Goal: Transaction & Acquisition: Purchase product/service

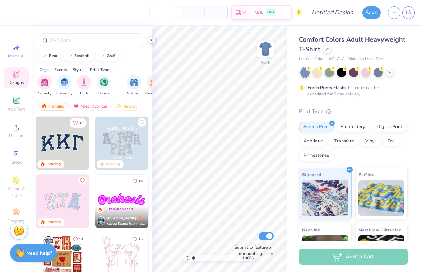
click at [152, 38] on icon at bounding box center [152, 40] width 6 height 6
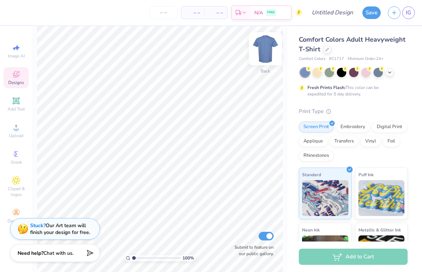
click at [266, 50] on img at bounding box center [265, 49] width 29 height 29
click at [329, 51] on div at bounding box center [327, 49] width 8 height 8
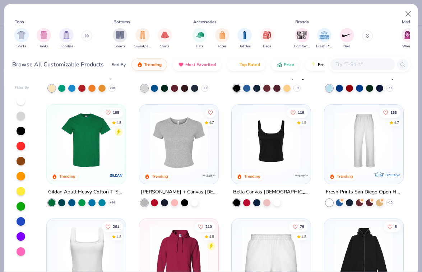
scroll to position [93, 0]
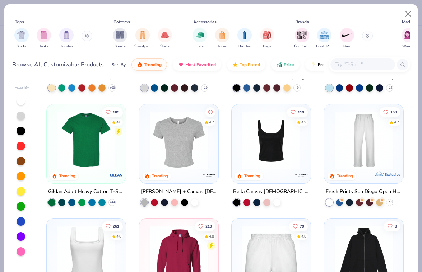
click at [164, 146] on img at bounding box center [179, 140] width 65 height 58
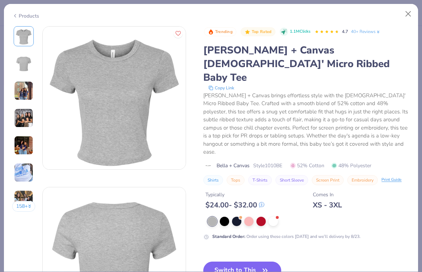
click at [264, 203] on icon at bounding box center [261, 205] width 5 height 5
click at [228, 216] on div at bounding box center [224, 220] width 9 height 9
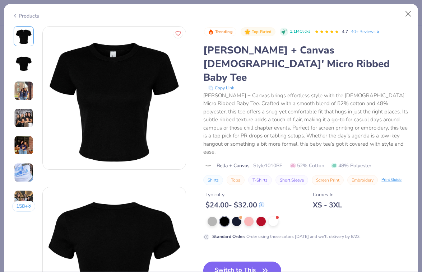
click at [267, 269] on icon "button" at bounding box center [265, 270] width 4 height 3
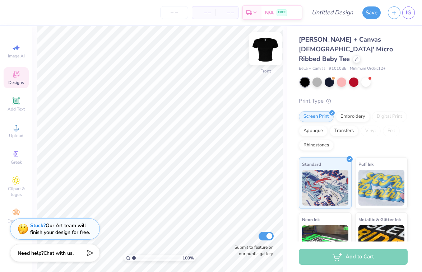
click at [269, 50] on img at bounding box center [265, 49] width 29 height 29
click at [15, 101] on icon at bounding box center [15, 100] width 5 height 5
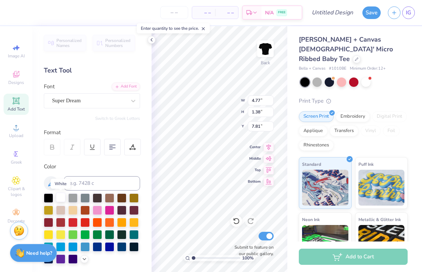
click at [63, 197] on div at bounding box center [60, 197] width 9 height 9
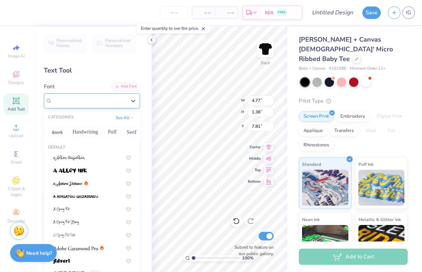
click at [108, 104] on div "Super Dream" at bounding box center [88, 100] width 75 height 11
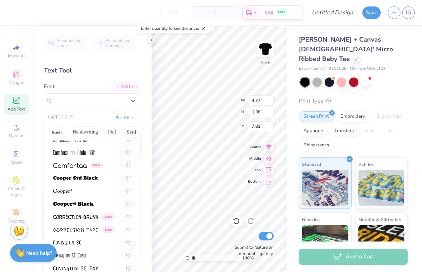
scroll to position [1053, 0]
click at [76, 207] on img at bounding box center [73, 204] width 41 height 5
type input "5.69"
type input "1.48"
type input "7.76"
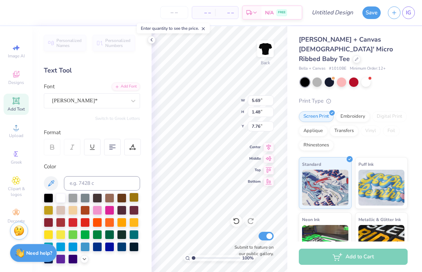
type textarea "I"
type input "3.57"
click at [266, 111] on input "1.45" at bounding box center [261, 112] width 26 height 10
click at [262, 101] on input "0.77" at bounding box center [261, 101] width 26 height 10
type input "1.55"
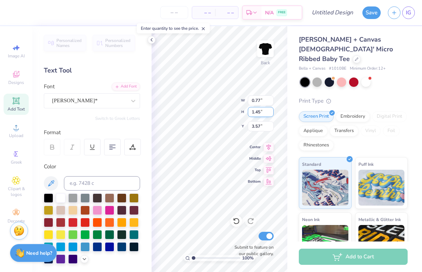
type input "2.93"
type input "3.00"
click at [18, 101] on icon at bounding box center [15, 100] width 5 height 5
type input "4.77"
type input "1.38"
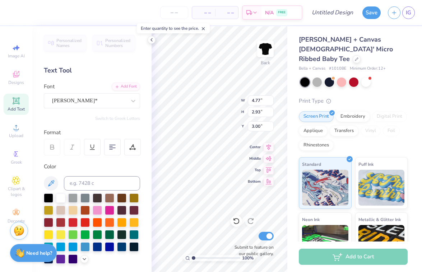
type input "7.81"
type textarea "PHI MU"
drag, startPoint x: 251, startPoint y: 174, endPoint x: 258, endPoint y: 178, distance: 8.7
click at [258, 178] on div "Center Middle Top Bottom" at bounding box center [261, 164] width 26 height 43
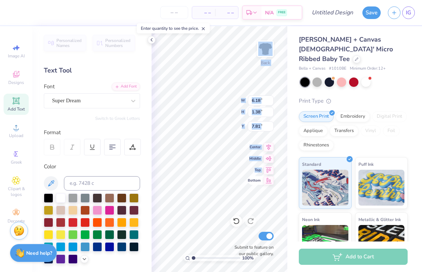
type input "1.55"
type input "2.93"
type input "4.40"
type input "6.18"
type input "1.38"
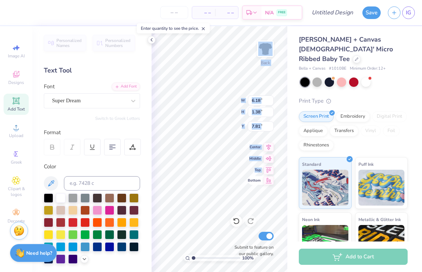
type input "5.46"
type input "1.55"
type input "2.93"
type input "4.36"
type input "1.18"
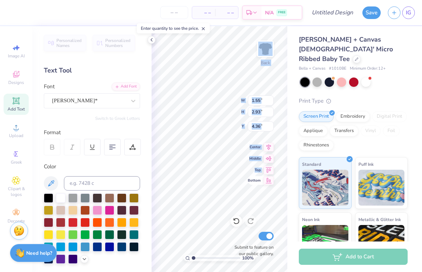
type input "2.23"
type input "5.07"
type input "6.18"
type input "1.38"
type input "5.46"
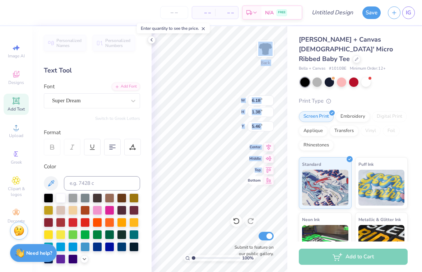
type input "7.00"
type input "1.56"
type input "5.40"
type input "8.38"
type input "1.87"
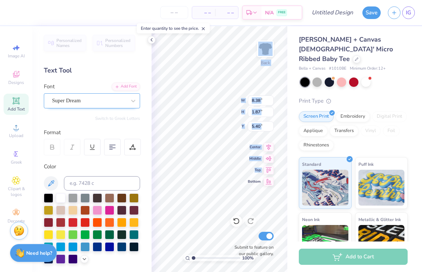
click at [121, 101] on div "Super Dream" at bounding box center [88, 100] width 75 height 11
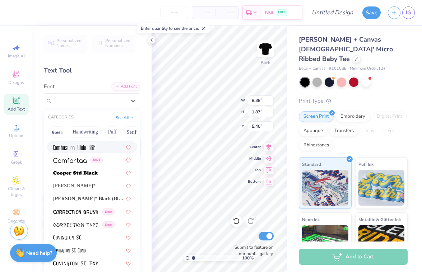
scroll to position [1062, 0]
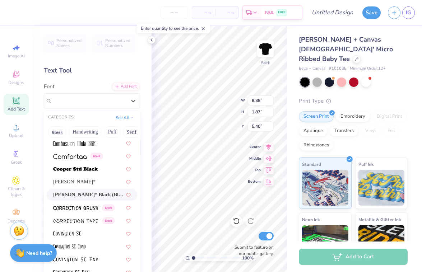
click at [79, 192] on div "[PERSON_NAME]* Black (Black)" at bounding box center [92, 195] width 91 height 12
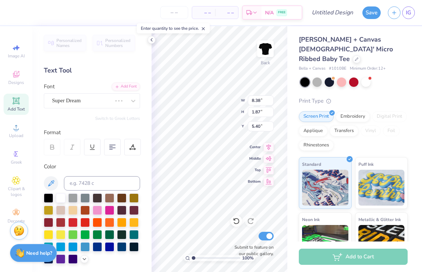
type input "10.37"
type input "2.00"
type input "5.29"
type input "6.92"
type input "1.18"
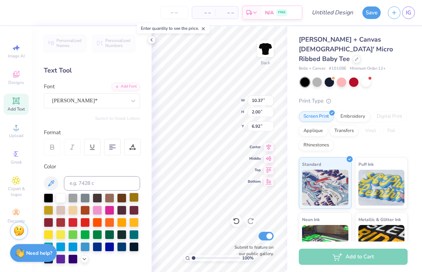
type input "2.23"
type input "5.07"
type input "1.05"
type input "1.98"
type input "5.32"
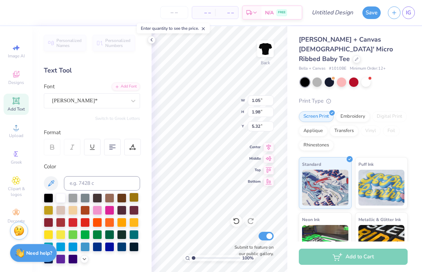
type input "3.00"
type input "10.37"
type input "2.00"
type input "5.44"
type input "1.05"
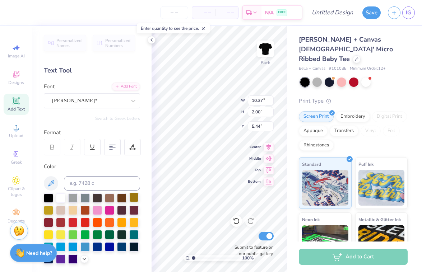
type input "1.98"
type input "3.00"
click at [153, 40] on icon at bounding box center [152, 40] width 6 height 6
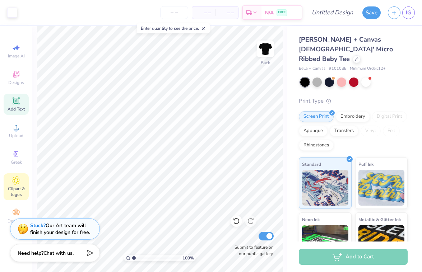
click at [16, 187] on span "Clipart & logos" at bounding box center [16, 192] width 25 height 12
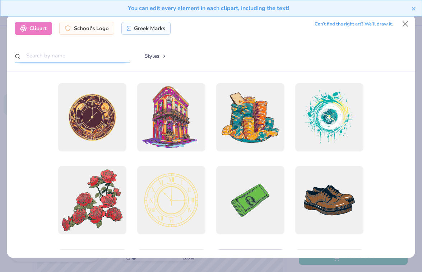
click at [67, 54] on input "text" at bounding box center [72, 55] width 115 height 13
type input "t"
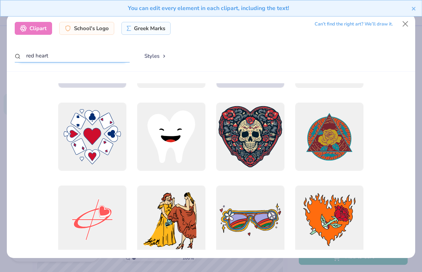
scroll to position [1145, 0]
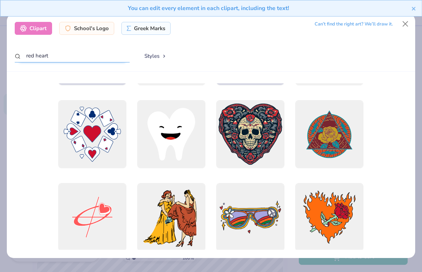
type input "red heart"
click at [148, 53] on button "Styles" at bounding box center [155, 56] width 37 height 14
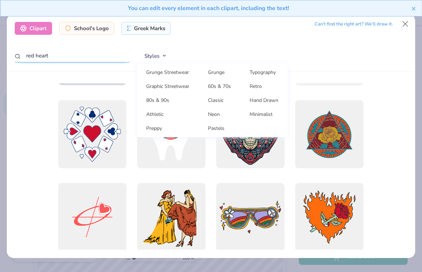
click at [77, 51] on input "red heart" at bounding box center [72, 55] width 115 height 13
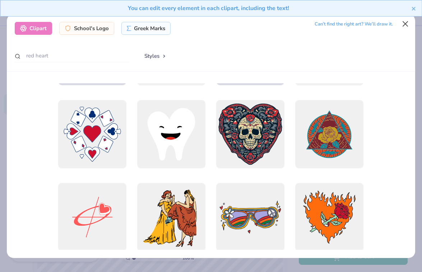
click at [407, 24] on button "Close" at bounding box center [406, 24] width 14 height 14
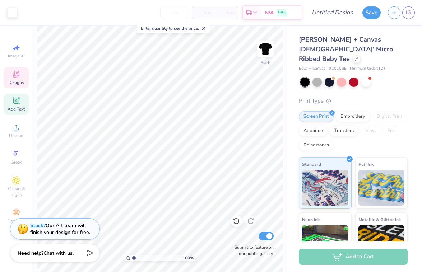
click at [17, 79] on div "Designs" at bounding box center [16, 77] width 25 height 21
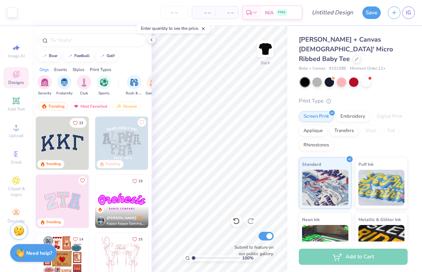
click at [14, 77] on icon at bounding box center [16, 75] width 6 height 5
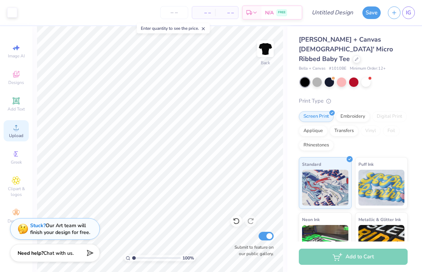
click at [17, 138] on span "Upload" at bounding box center [16, 136] width 14 height 6
click at [19, 117] on div "Image AI Designs Add Text Upload Greek Clipart & logos Decorate" at bounding box center [16, 134] width 25 height 187
click at [18, 130] on icon at bounding box center [16, 127] width 9 height 9
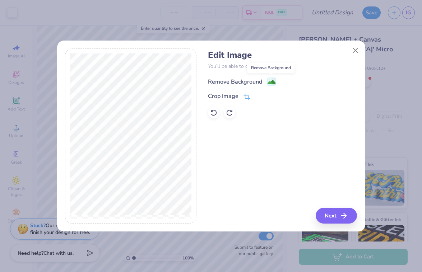
click at [270, 82] on image at bounding box center [272, 82] width 8 height 8
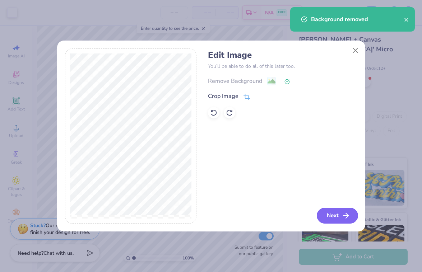
click at [336, 217] on button "Next" at bounding box center [337, 216] width 41 height 16
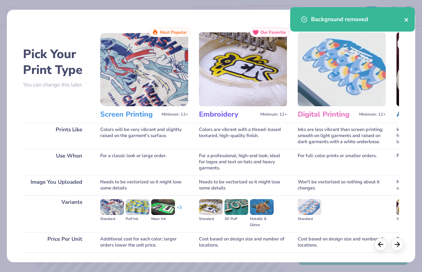
click at [409, 19] on icon "close" at bounding box center [406, 20] width 5 height 6
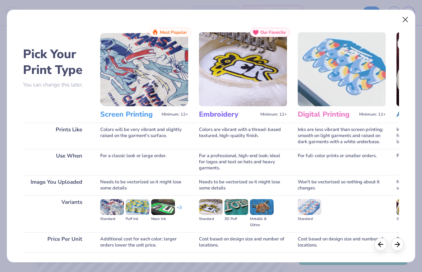
click at [406, 23] on button "Close" at bounding box center [406, 20] width 14 height 14
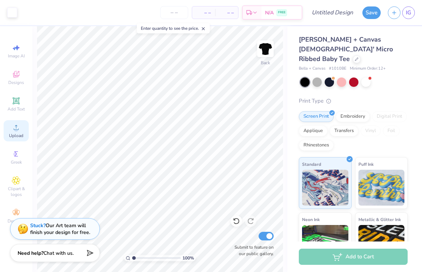
click at [14, 131] on icon at bounding box center [16, 127] width 9 height 9
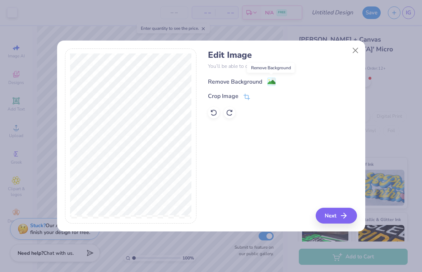
click at [274, 85] on image at bounding box center [272, 82] width 8 height 8
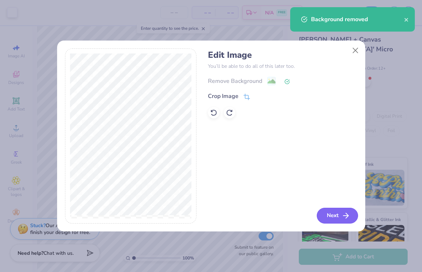
click at [342, 215] on icon "button" at bounding box center [346, 216] width 9 height 9
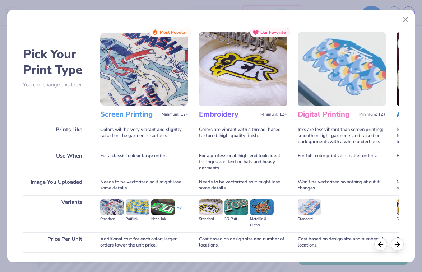
click at [125, 265] on div "Screen Print" at bounding box center [131, 272] width 60 height 14
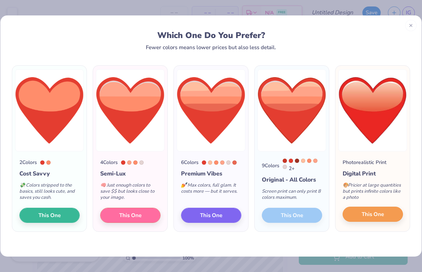
click at [361, 213] on button "This One" at bounding box center [373, 214] width 60 height 15
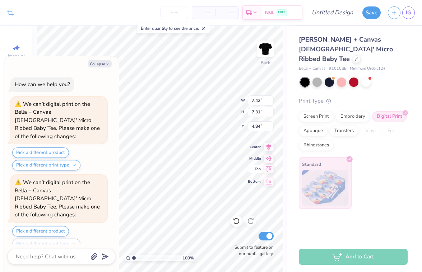
type textarea "x"
type input "4.41"
type input "4.35"
type textarea "x"
type input "2.10"
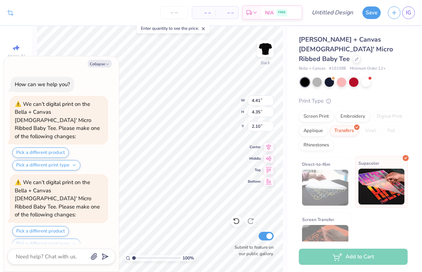
click at [377, 173] on img at bounding box center [382, 187] width 46 height 36
click at [386, 175] on img at bounding box center [382, 187] width 46 height 36
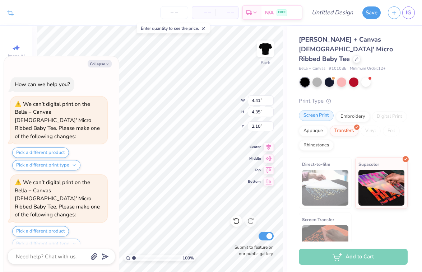
click at [316, 110] on div "Screen Print" at bounding box center [316, 115] width 35 height 11
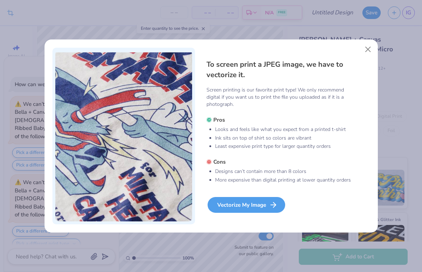
click at [259, 207] on div "Vectorize My Image" at bounding box center [247, 205] width 78 height 16
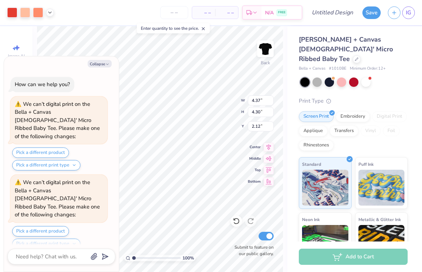
type textarea "x"
type input "1.14"
type textarea "x"
type input "2.85"
type input "2.81"
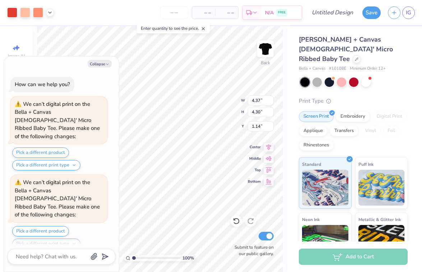
type input "2.64"
type textarea "x"
type input "2.50"
type input "2.46"
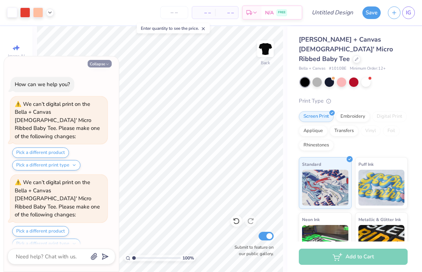
click at [107, 62] on icon "button" at bounding box center [107, 64] width 4 height 4
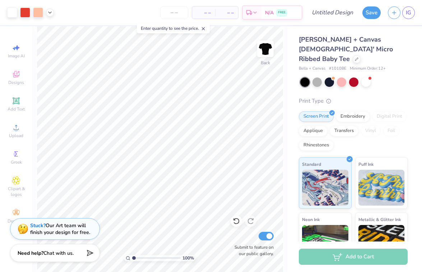
type textarea "x"
type input "2.76"
click at [50, 15] on div at bounding box center [50, 12] width 8 height 8
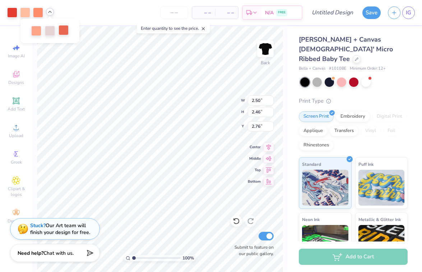
click at [62, 29] on div at bounding box center [64, 30] width 10 height 10
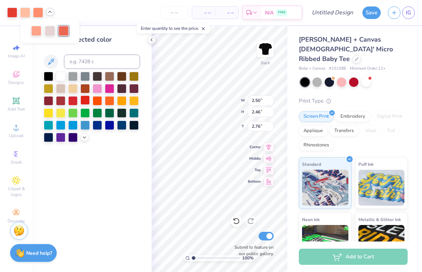
click at [87, 102] on div at bounding box center [85, 100] width 9 height 9
click at [39, 33] on div at bounding box center [36, 30] width 10 height 10
click at [85, 103] on div at bounding box center [85, 100] width 9 height 9
click at [49, 37] on div at bounding box center [42, 31] width 45 height 24
click at [50, 32] on div at bounding box center [50, 30] width 10 height 10
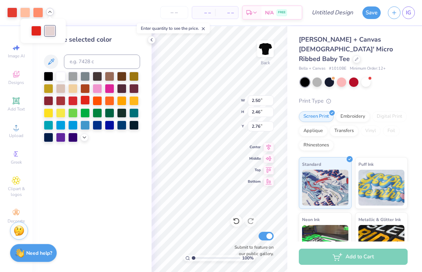
click at [86, 102] on div at bounding box center [85, 100] width 9 height 9
click at [27, 13] on div at bounding box center [25, 12] width 10 height 10
click at [84, 100] on div at bounding box center [85, 100] width 9 height 9
click at [14, 12] on div at bounding box center [12, 12] width 10 height 10
click at [85, 104] on div at bounding box center [85, 100] width 9 height 9
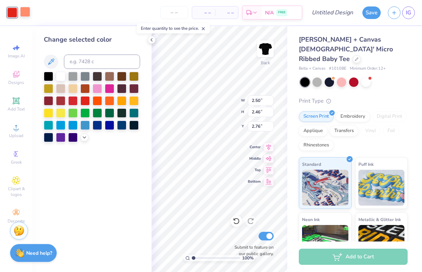
click at [27, 15] on div at bounding box center [25, 12] width 10 height 10
click at [87, 101] on div at bounding box center [85, 100] width 9 height 9
click at [145, 191] on div "Change selected color" at bounding box center [91, 149] width 119 height 246
click at [153, 40] on icon at bounding box center [152, 40] width 6 height 6
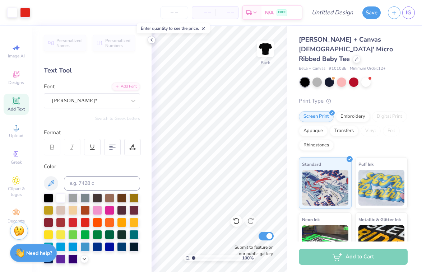
click at [151, 40] on icon at bounding box center [152, 40] width 6 height 6
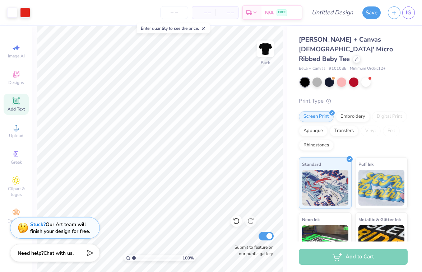
click at [60, 225] on div "Stuck? Our Art team will finish your design for free." at bounding box center [60, 228] width 60 height 14
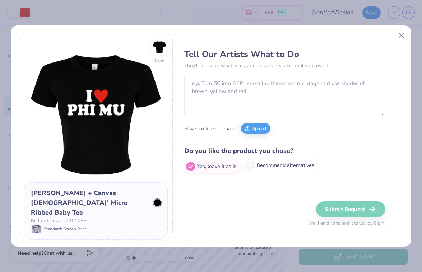
click at [275, 169] on label "Recommend alternatives" at bounding box center [281, 165] width 74 height 13
click at [189, 169] on input "Recommend alternatives" at bounding box center [186, 167] width 5 height 5
radio input "true"
click at [217, 169] on label "Yes, leave it as is" at bounding box center [212, 165] width 56 height 13
click at [189, 169] on input "Yes, leave it as is" at bounding box center [186, 167] width 5 height 5
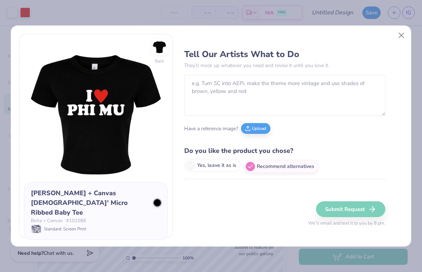
radio input "true"
click at [402, 33] on button "Close" at bounding box center [402, 36] width 14 height 14
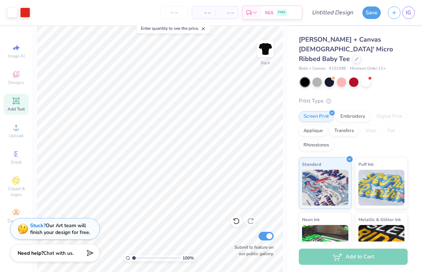
click at [359, 255] on div "Add to Cart" at bounding box center [353, 257] width 109 height 16
drag, startPoint x: 275, startPoint y: 5, endPoint x: 350, endPoint y: 102, distance: 122.7
click at [350, 110] on div "Embroidery" at bounding box center [353, 115] width 34 height 11
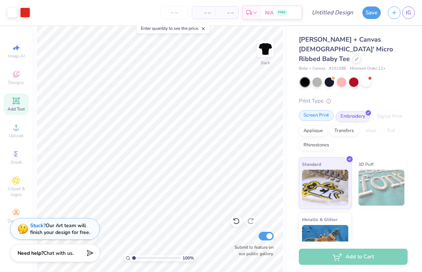
click at [323, 110] on div "Screen Print" at bounding box center [316, 115] width 35 height 11
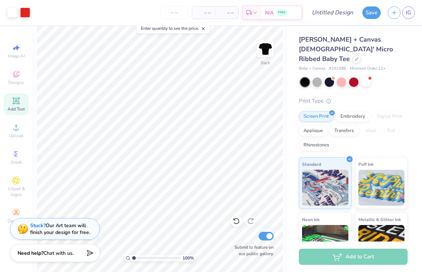
click at [362, 259] on div "Add to Cart" at bounding box center [353, 257] width 109 height 16
click at [319, 169] on img at bounding box center [325, 187] width 46 height 36
click at [350, 255] on div "Add to Cart" at bounding box center [353, 257] width 109 height 16
click at [348, 125] on div "Transfers" at bounding box center [344, 130] width 29 height 11
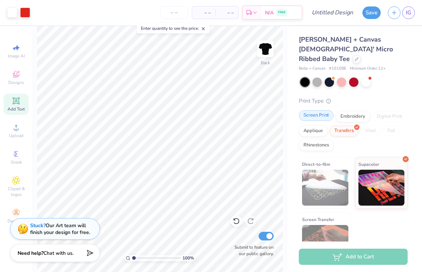
click at [315, 110] on div "Screen Print" at bounding box center [316, 115] width 35 height 11
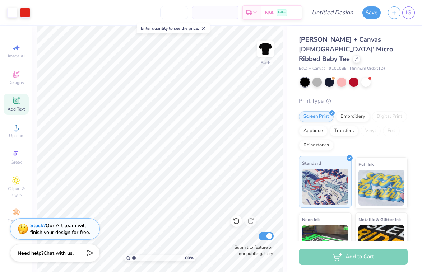
click at [327, 169] on img at bounding box center [325, 187] width 46 height 36
click at [382, 257] on div "Add to Cart" at bounding box center [353, 257] width 109 height 16
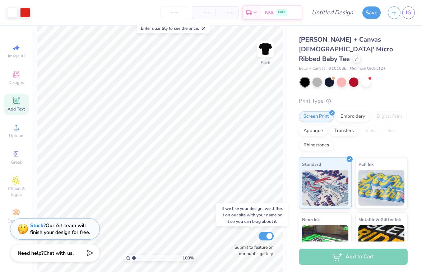
click at [269, 238] on input "Submit to feature on our public gallery." at bounding box center [266, 236] width 15 height 9
checkbox input "false"
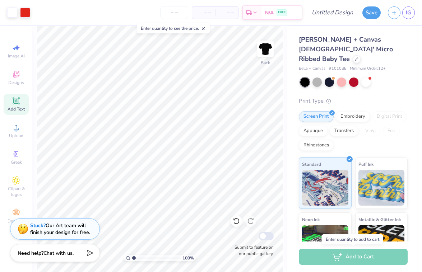
click at [322, 259] on div "Add to Cart" at bounding box center [353, 257] width 109 height 16
click at [51, 227] on div "Stuck? Our Art team will finish your design for free." at bounding box center [60, 228] width 60 height 14
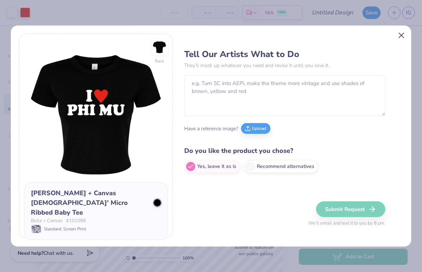
click at [401, 34] on button "Close" at bounding box center [402, 36] width 14 height 14
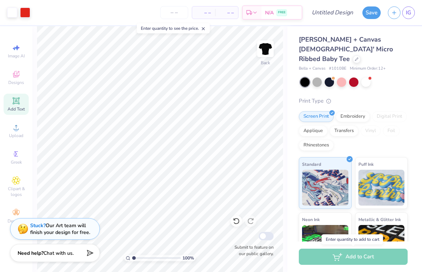
click at [346, 259] on div "Add to Cart" at bounding box center [353, 257] width 109 height 16
click at [329, 98] on icon at bounding box center [328, 100] width 5 height 5
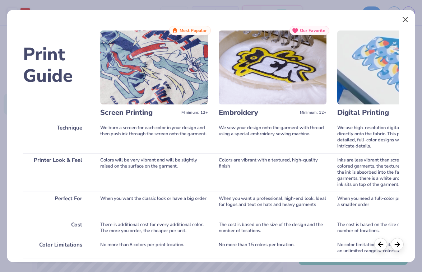
click at [405, 24] on button "Close" at bounding box center [406, 20] width 14 height 14
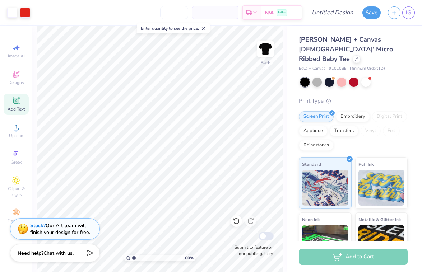
click at [383, 66] on span "Minimum Order: 12 +" at bounding box center [368, 69] width 36 height 6
click at [329, 97] on span at bounding box center [328, 100] width 8 height 7
click at [307, 78] on div at bounding box center [304, 82] width 9 height 9
click at [355, 255] on div "Add to Cart" at bounding box center [353, 257] width 109 height 16
click at [265, 14] on span "N/A" at bounding box center [269, 14] width 9 height 8
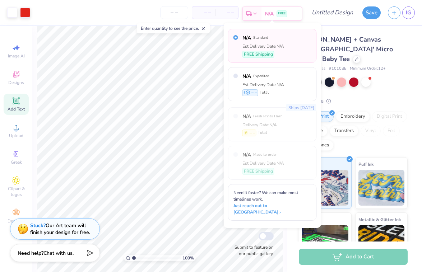
click at [253, 12] on icon at bounding box center [255, 14] width 6 height 6
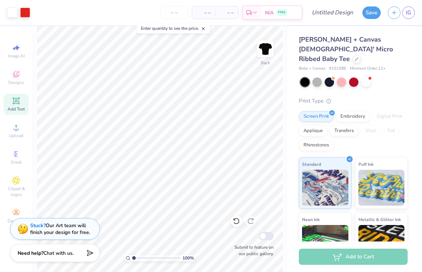
click at [233, 14] on span "– –" at bounding box center [227, 13] width 14 height 8
click at [208, 13] on span "– –" at bounding box center [204, 13] width 14 height 8
click at [181, 13] on input "number" at bounding box center [174, 12] width 28 height 13
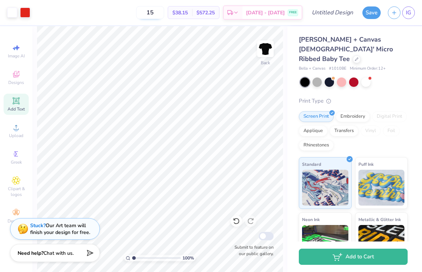
type input "1"
type input "2"
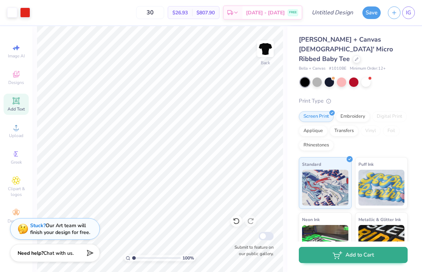
type input "30"
click at [367, 254] on button "Add to Cart" at bounding box center [353, 255] width 109 height 16
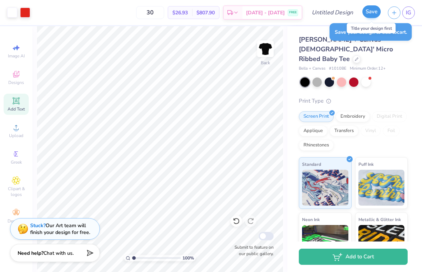
click at [372, 5] on button "Save" at bounding box center [372, 11] width 18 height 13
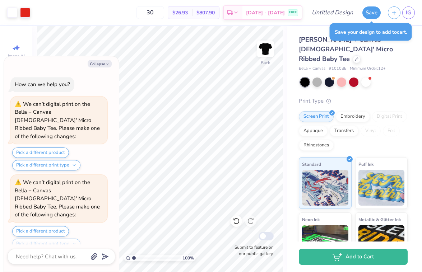
type textarea "x"
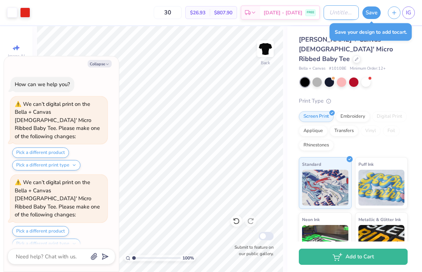
click at [338, 10] on input "Design Title" at bounding box center [341, 12] width 35 height 14
type input "I"
type textarea "x"
type input "I"
type textarea "x"
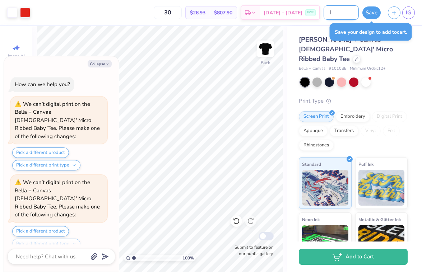
type input "I h"
type textarea "x"
type input "I he"
type textarea "x"
type input "I hea"
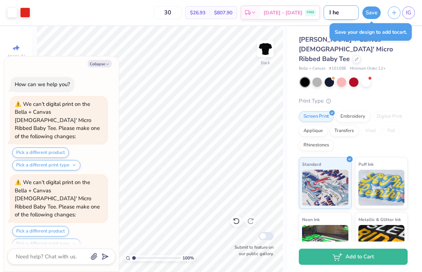
type textarea "x"
type input "I hear"
type textarea "x"
type input "I heart"
type textarea "x"
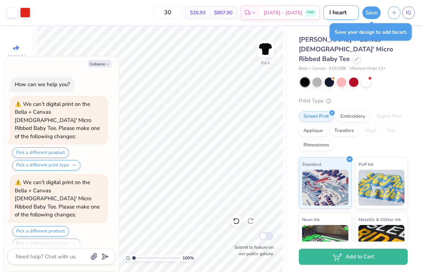
type input "I heart"
type textarea "x"
type input "I heart p"
type textarea "x"
type input "I heart ph"
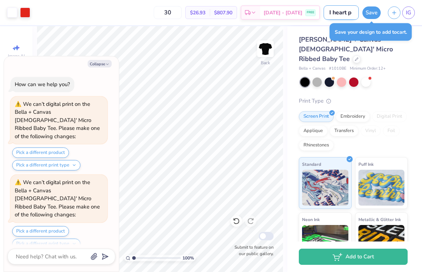
type textarea "x"
type input "I heart phi"
type textarea "x"
type input "I heart phi"
type textarea "x"
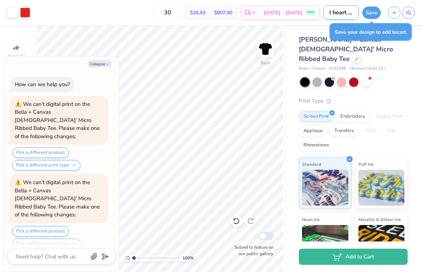
type input "I heart phi m"
type textarea "x"
type input "I heart phi mu"
type textarea "x"
type input "I heart phi mu"
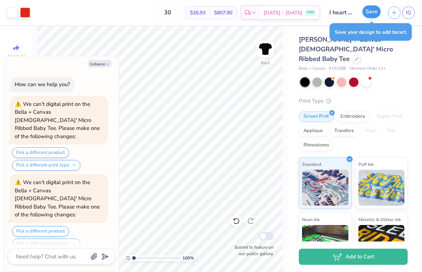
click at [375, 12] on button "Save" at bounding box center [372, 11] width 18 height 13
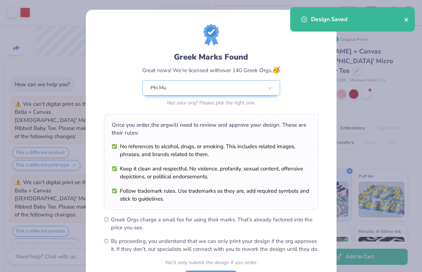
click at [408, 21] on icon "close" at bounding box center [407, 20] width 4 height 4
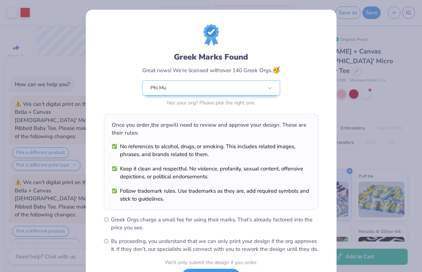
click at [205, 269] on button "I Understand!" at bounding box center [211, 276] width 59 height 15
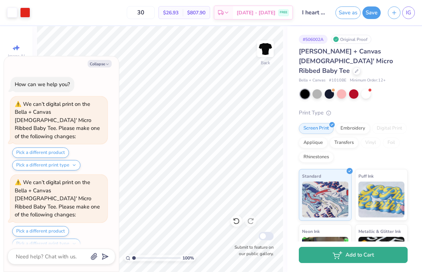
click at [341, 258] on icon "button" at bounding box center [338, 256] width 10 height 8
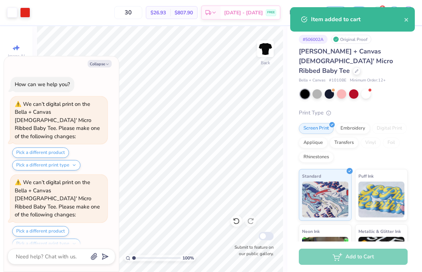
drag, startPoint x: 405, startPoint y: 54, endPoint x: 405, endPoint y: 35, distance: 18.7
click at [393, 50] on span "[PERSON_NAME] + Canvas [DEMOGRAPHIC_DATA]' Micro Ribbed Baby Tee" at bounding box center [346, 61] width 94 height 28
click at [406, 21] on icon "close" at bounding box center [406, 20] width 5 height 6
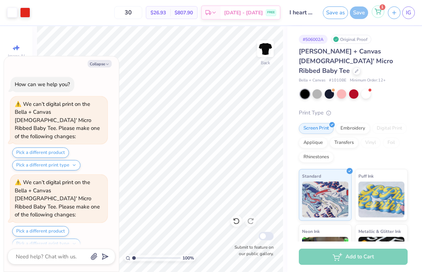
click at [377, 13] on icon at bounding box center [378, 12] width 6 height 6
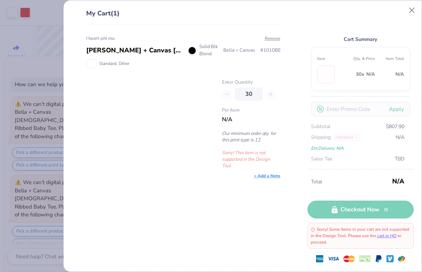
click at [352, 137] on span "Shipping Standard" at bounding box center [335, 138] width 49 height 8
click at [348, 134] on span "Shipping Standard" at bounding box center [335, 138] width 49 height 8
click at [225, 94] on div "30" at bounding box center [251, 94] width 59 height 13
click at [338, 77] on td at bounding box center [331, 74] width 29 height 20
click at [46, 68] on div "My Cart (1) I heart phi mu Bella + Canvas [DEMOGRAPHIC_DATA]' Micro Ribbed Baby…" at bounding box center [211, 136] width 422 height 272
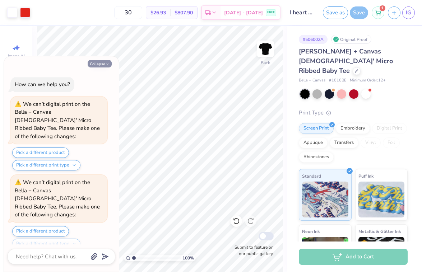
click at [101, 63] on button "Collapse" at bounding box center [100, 64] width 24 height 8
type textarea "x"
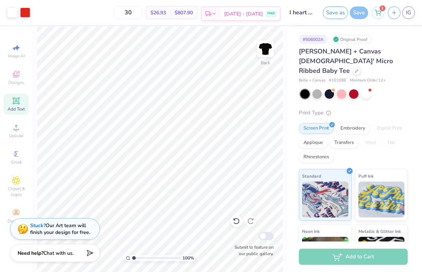
click at [211, 12] on icon at bounding box center [209, 14] width 6 height 6
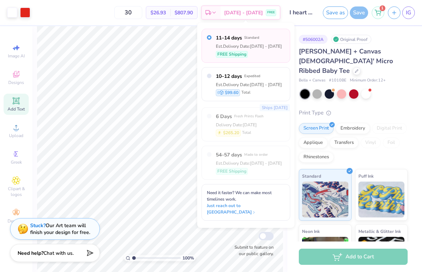
click at [293, 113] on div "11–14 days Standard Est. Delivery Date: [DATE] - [DATE] FREE Shipping 10–12 day…" at bounding box center [245, 126] width 97 height 206
